Goal: Task Accomplishment & Management: Manage account settings

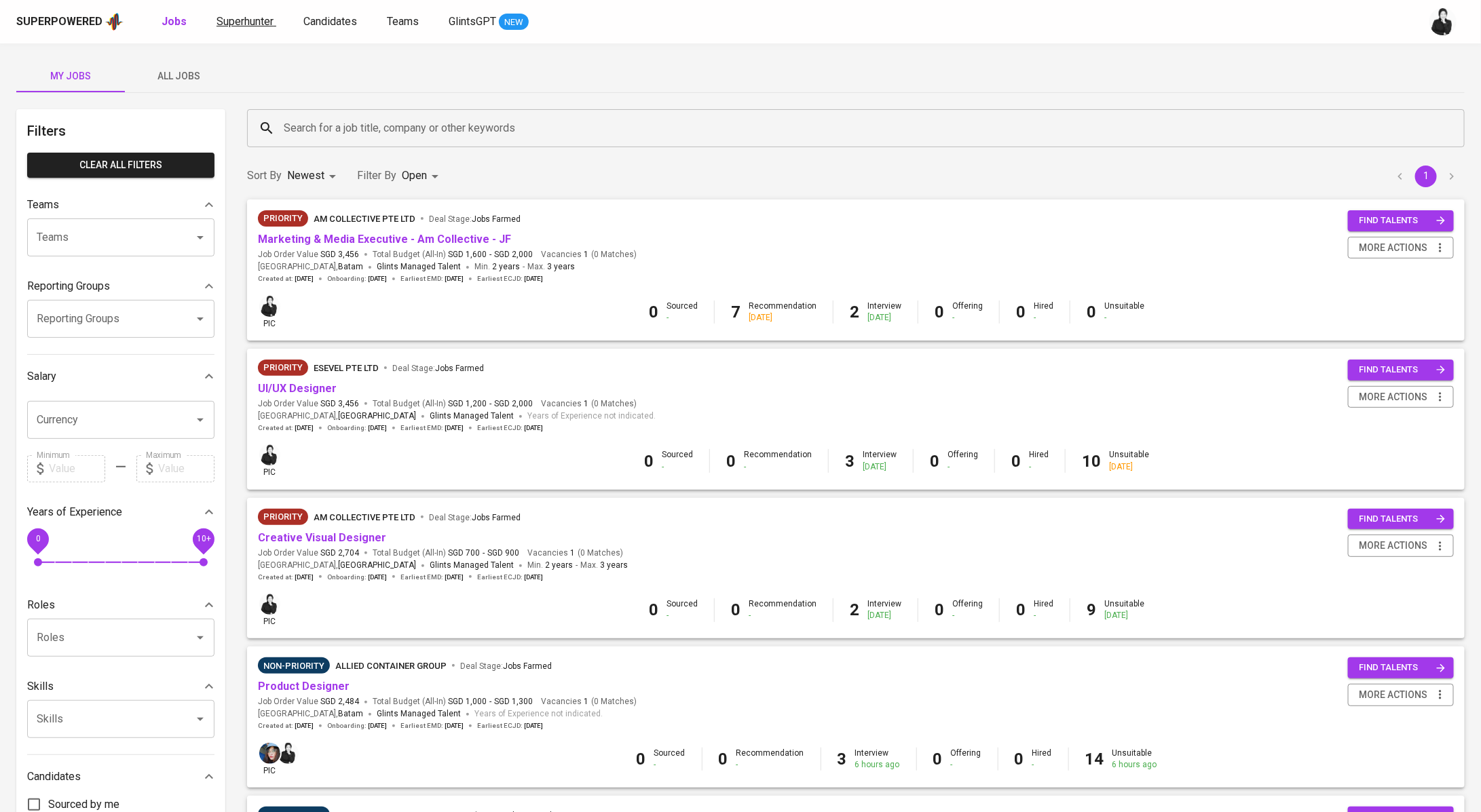
click at [267, 22] on span "Superhunter" at bounding box center [245, 21] width 57 height 13
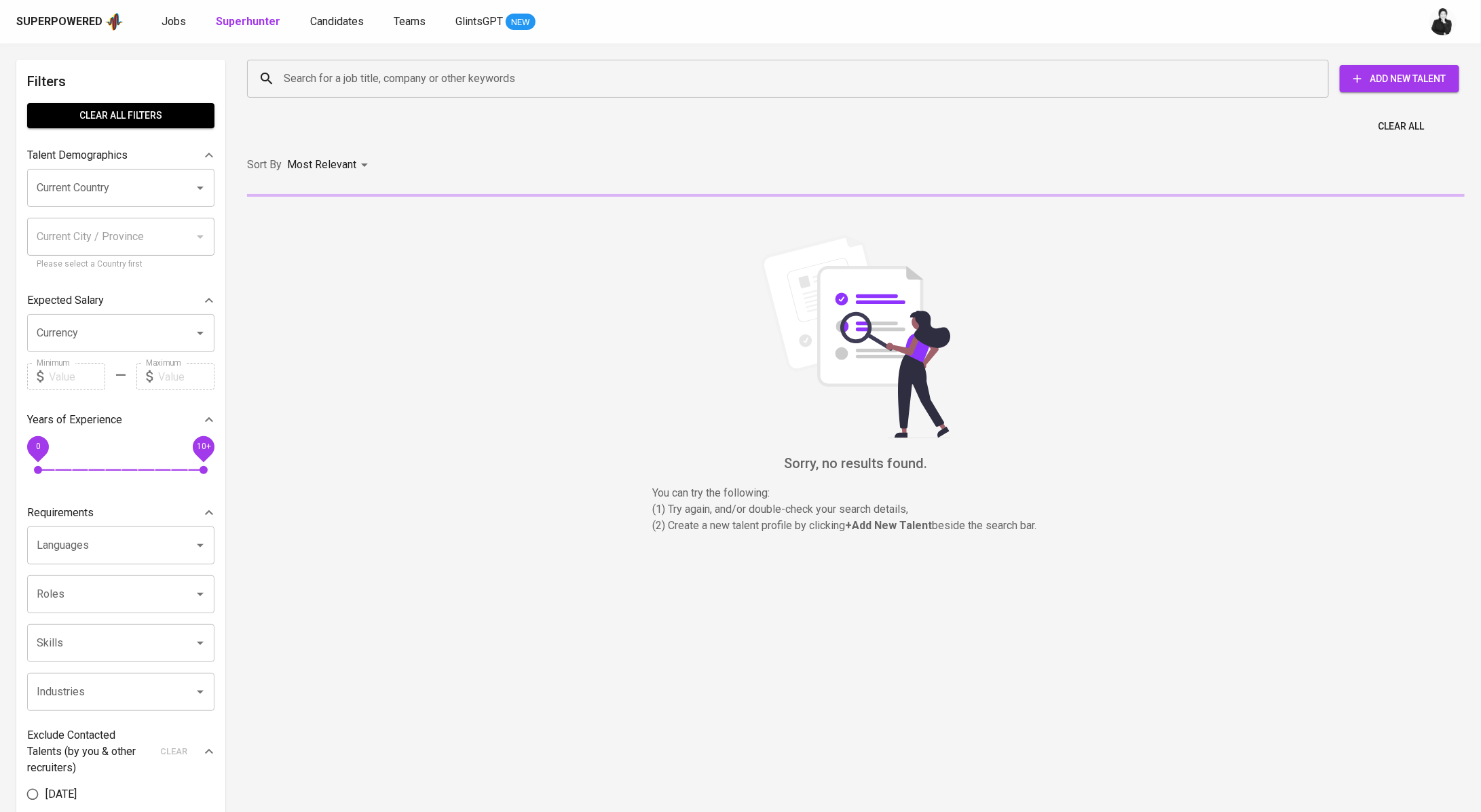
click at [429, 77] on input "Search for a job title, company or other keywords" at bounding box center [791, 79] width 1022 height 26
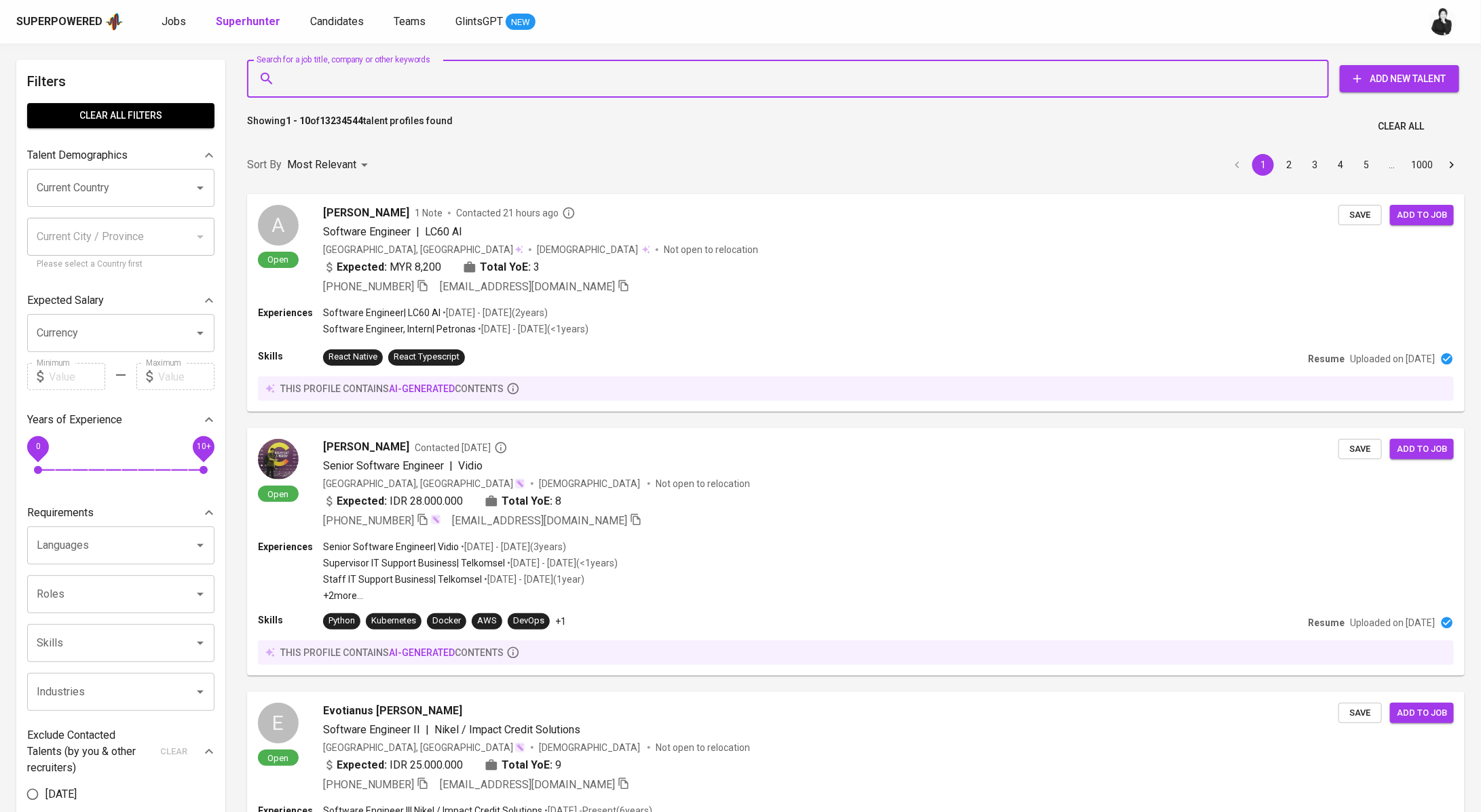
paste input "[EMAIL_ADDRESS][DOMAIN_NAME]"
type input "[EMAIL_ADDRESS][DOMAIN_NAME]"
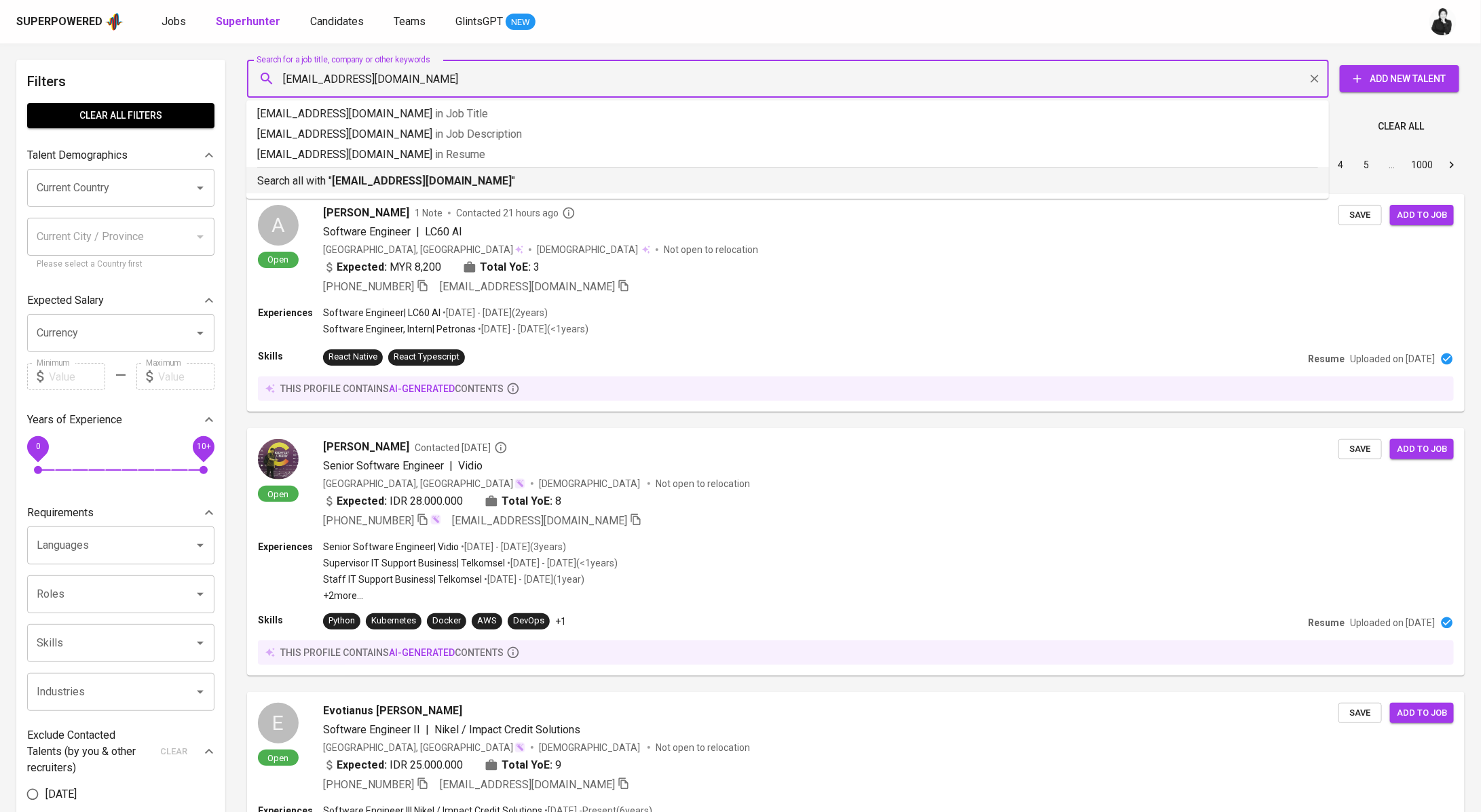
click at [501, 184] on p "Search all with " [EMAIL_ADDRESS][DOMAIN_NAME] "" at bounding box center [787, 182] width 1061 height 17
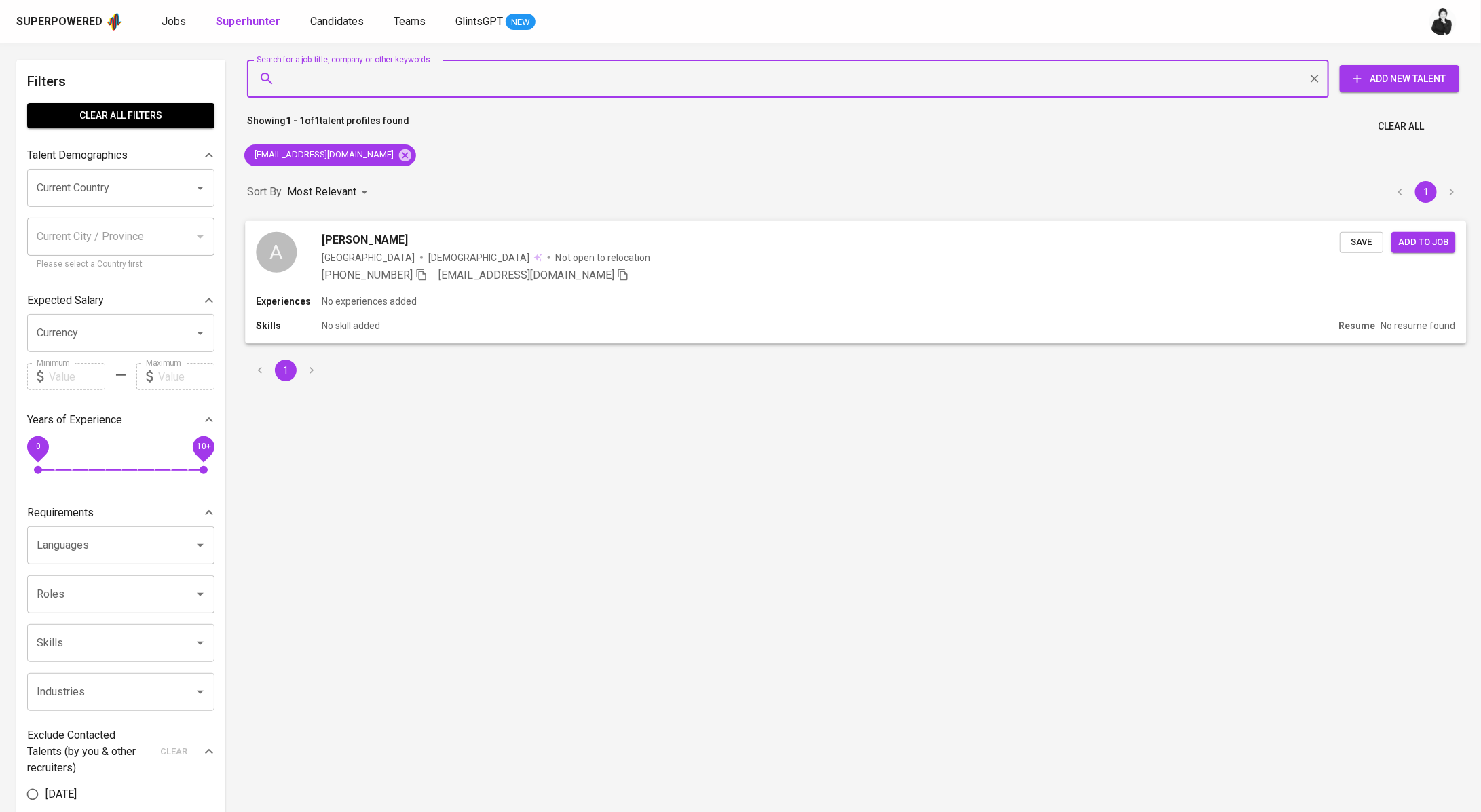
click at [468, 238] on div "[PERSON_NAME]" at bounding box center [830, 239] width 1018 height 17
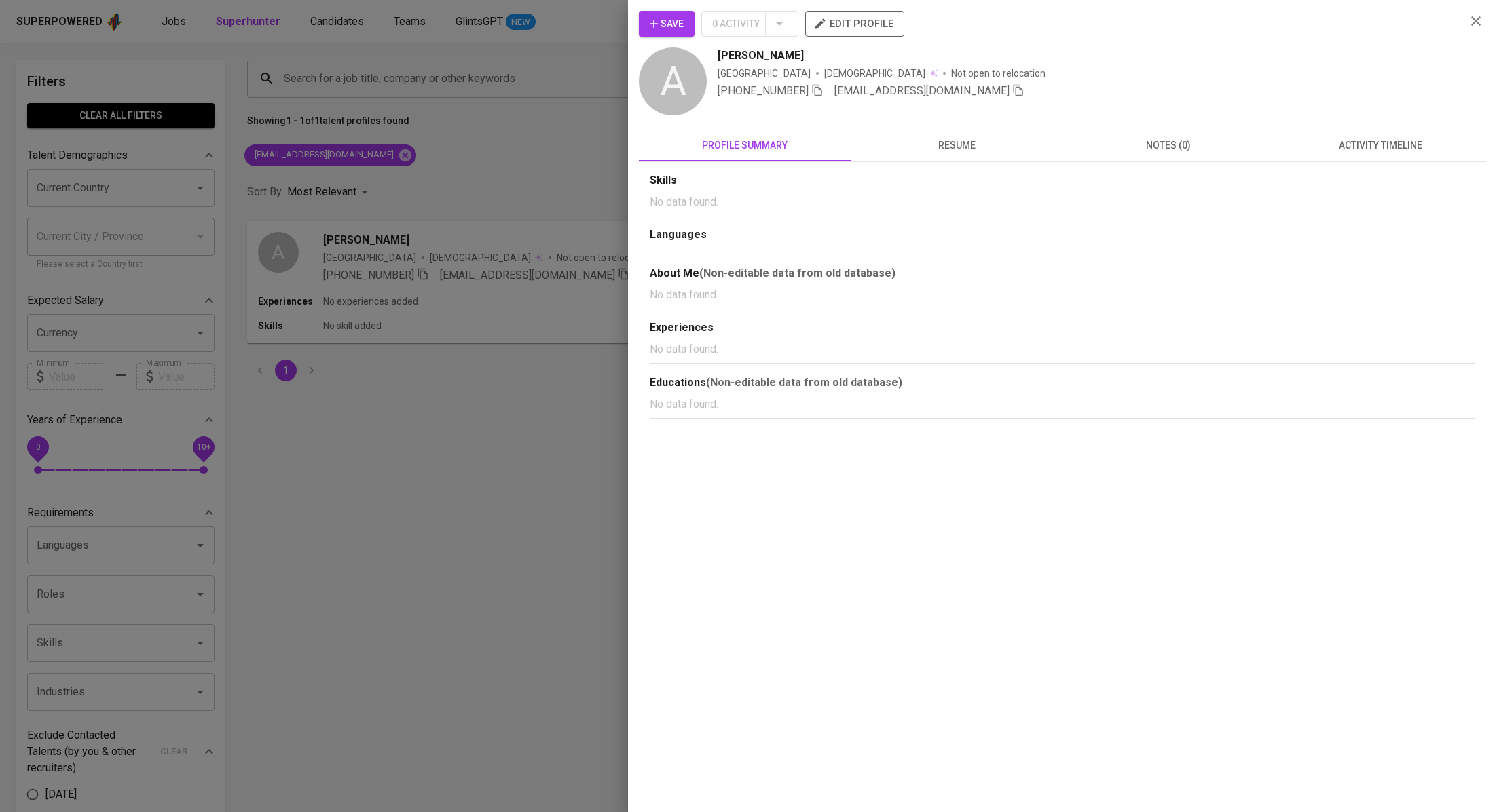
click at [1393, 140] on span "activity timeline" at bounding box center [1380, 145] width 196 height 17
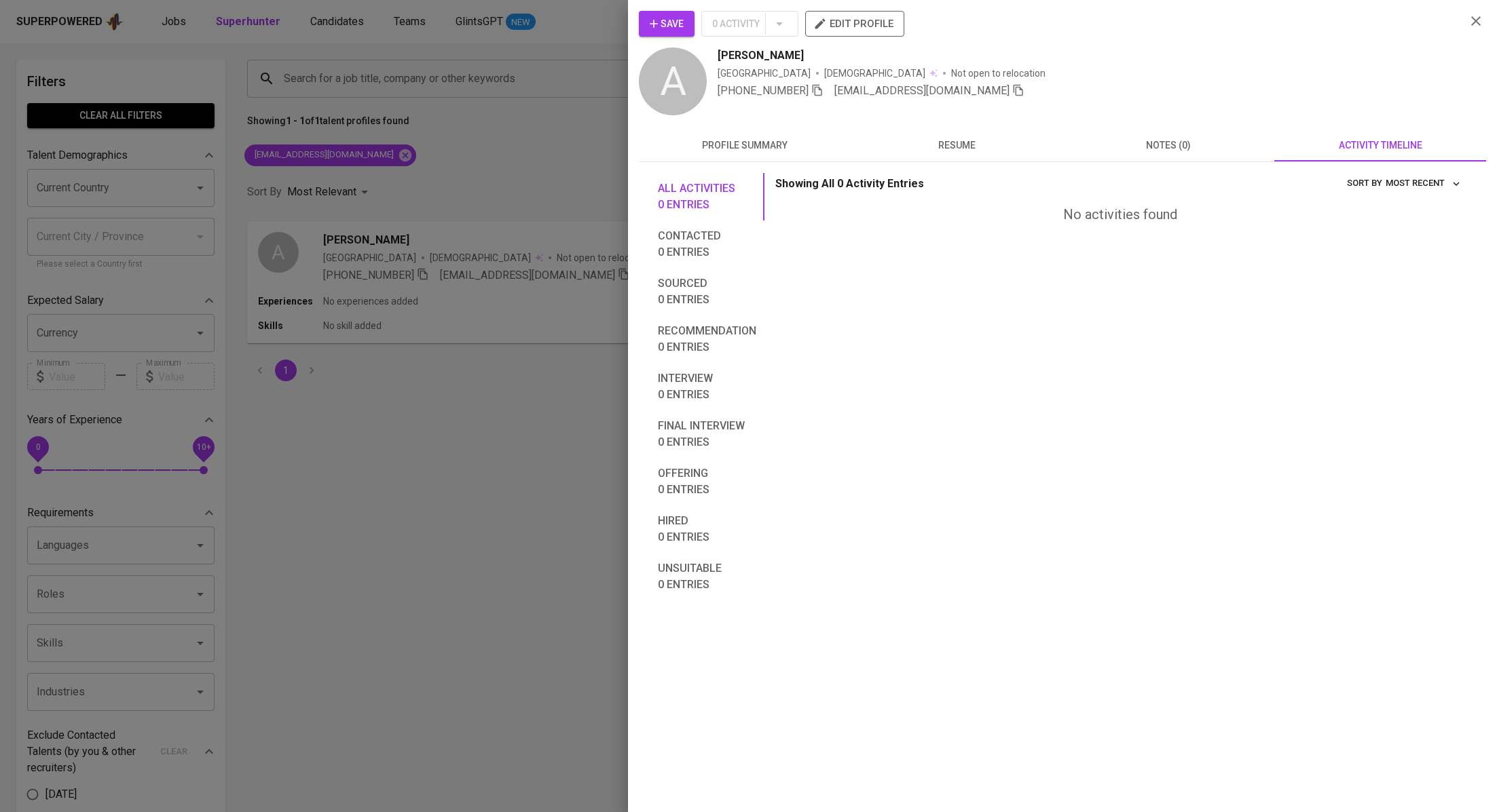
click at [526, 178] on div at bounding box center [748, 406] width 1497 height 812
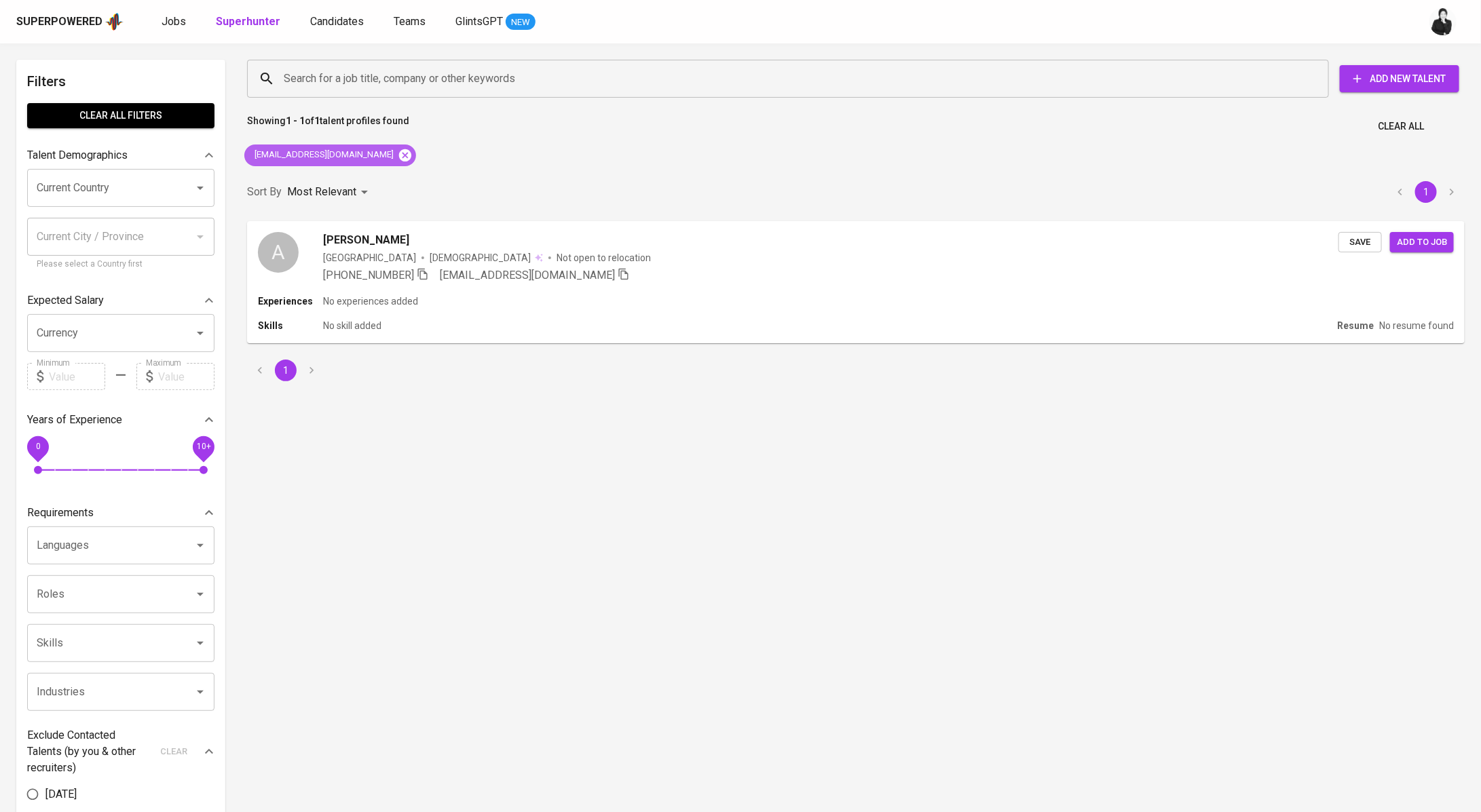
click at [399, 152] on icon at bounding box center [405, 154] width 12 height 12
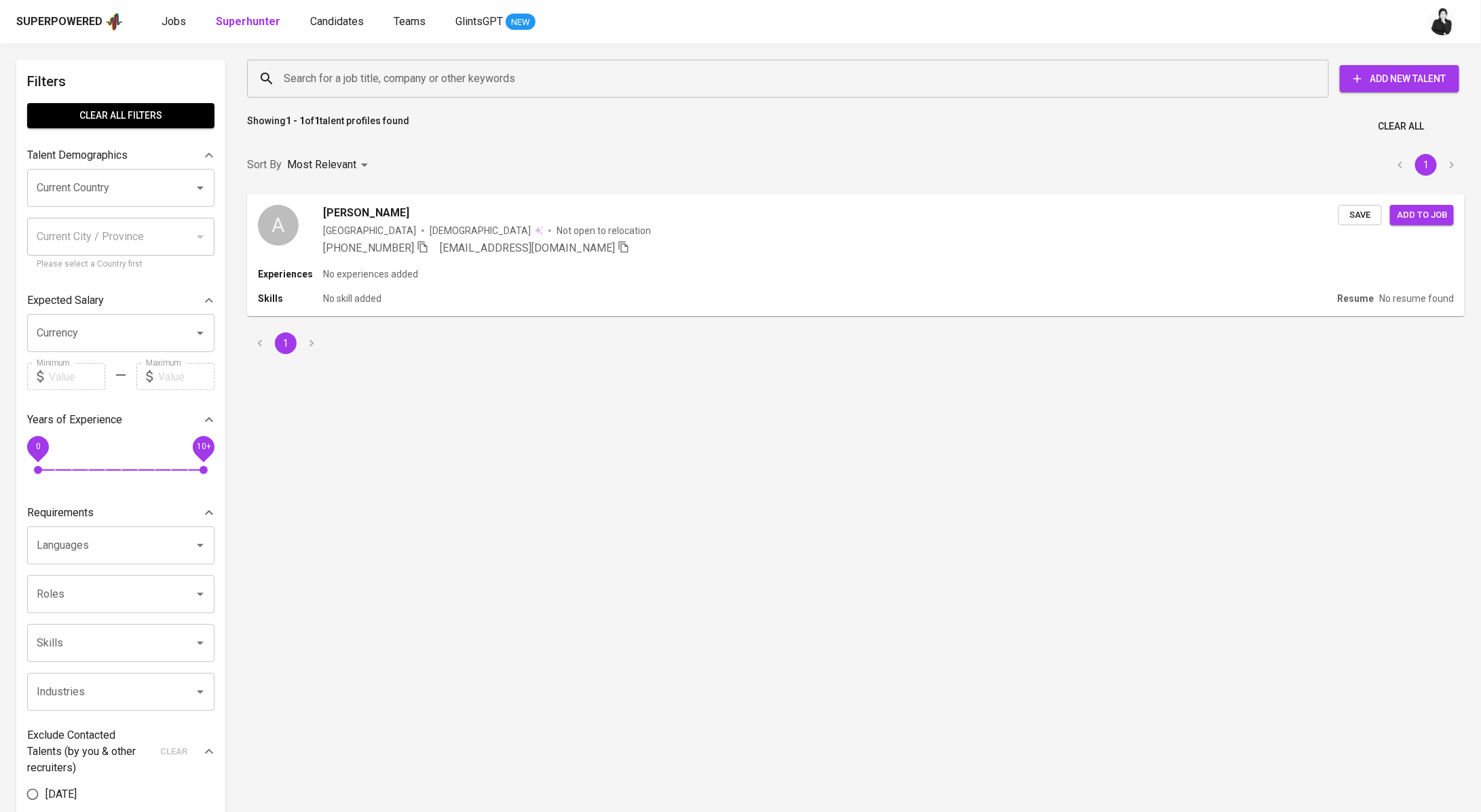
click at [415, 84] on input "Search for a job title, company or other keywords" at bounding box center [791, 79] width 1022 height 26
paste input "[EMAIL_ADDRESS][DOMAIN_NAME]"
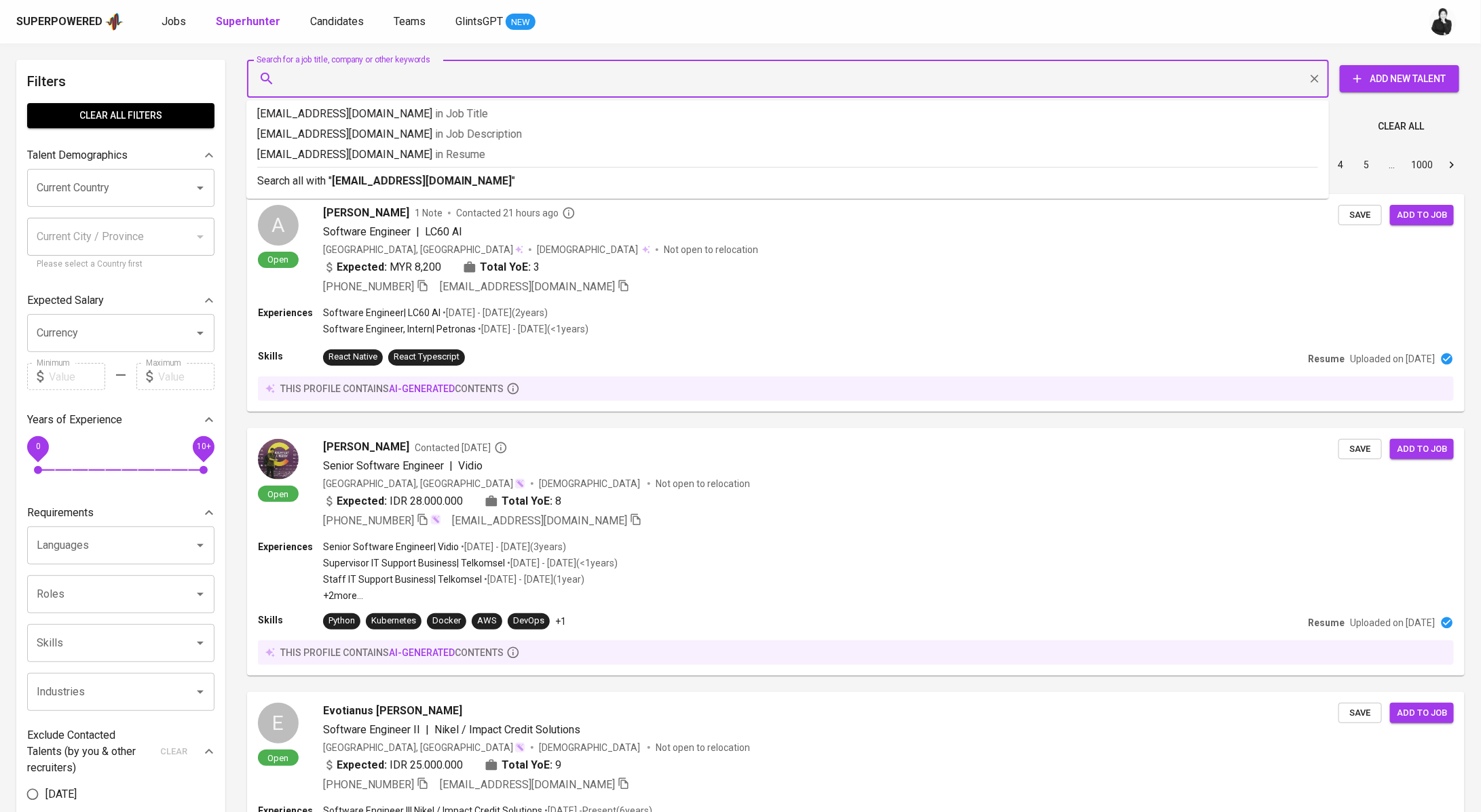
type input "[EMAIL_ADDRESS][DOMAIN_NAME]"
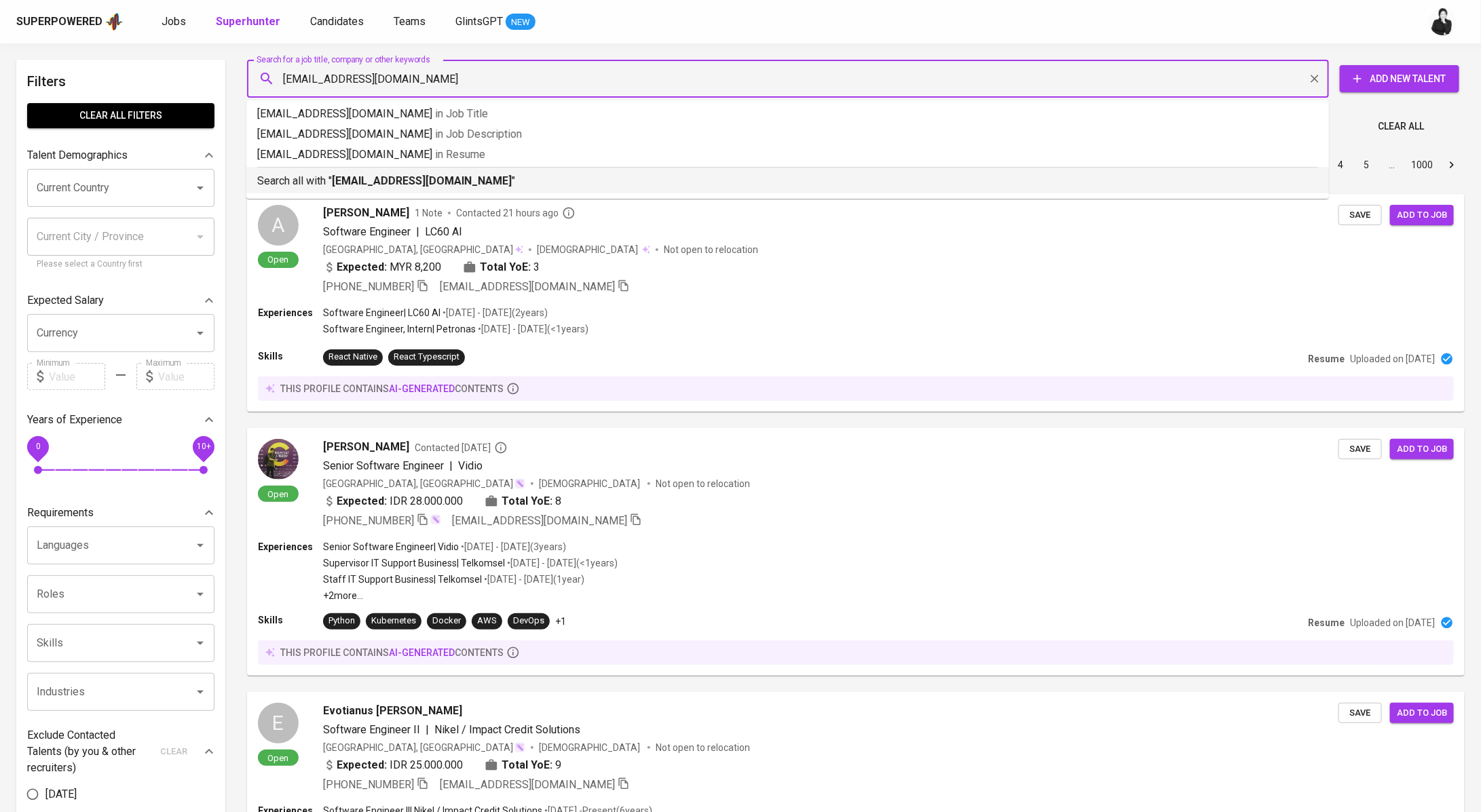
click at [414, 184] on b "[EMAIL_ADDRESS][DOMAIN_NAME]" at bounding box center [422, 181] width 180 height 13
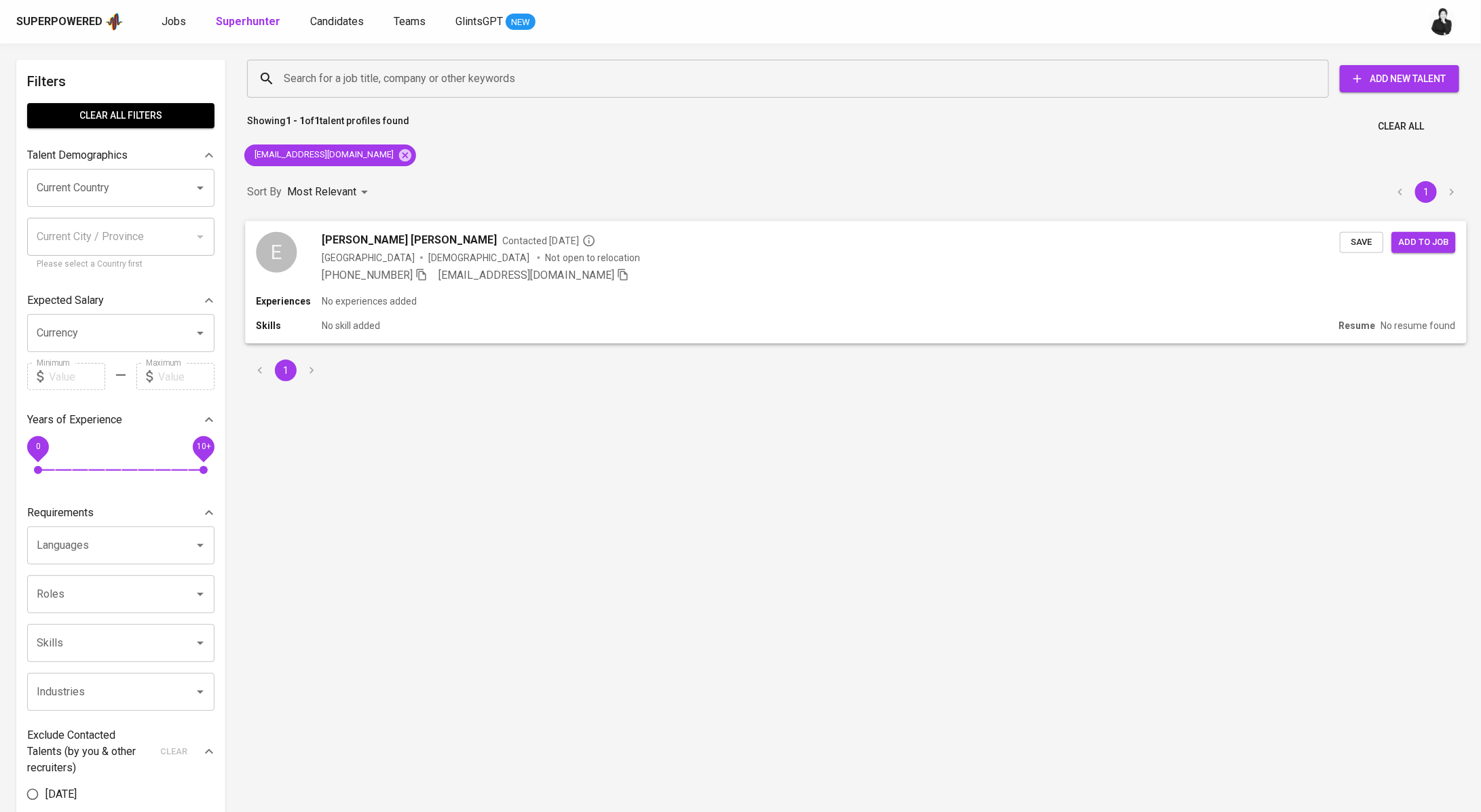
click at [348, 244] on span "[PERSON_NAME] [PERSON_NAME]" at bounding box center [410, 239] width 176 height 17
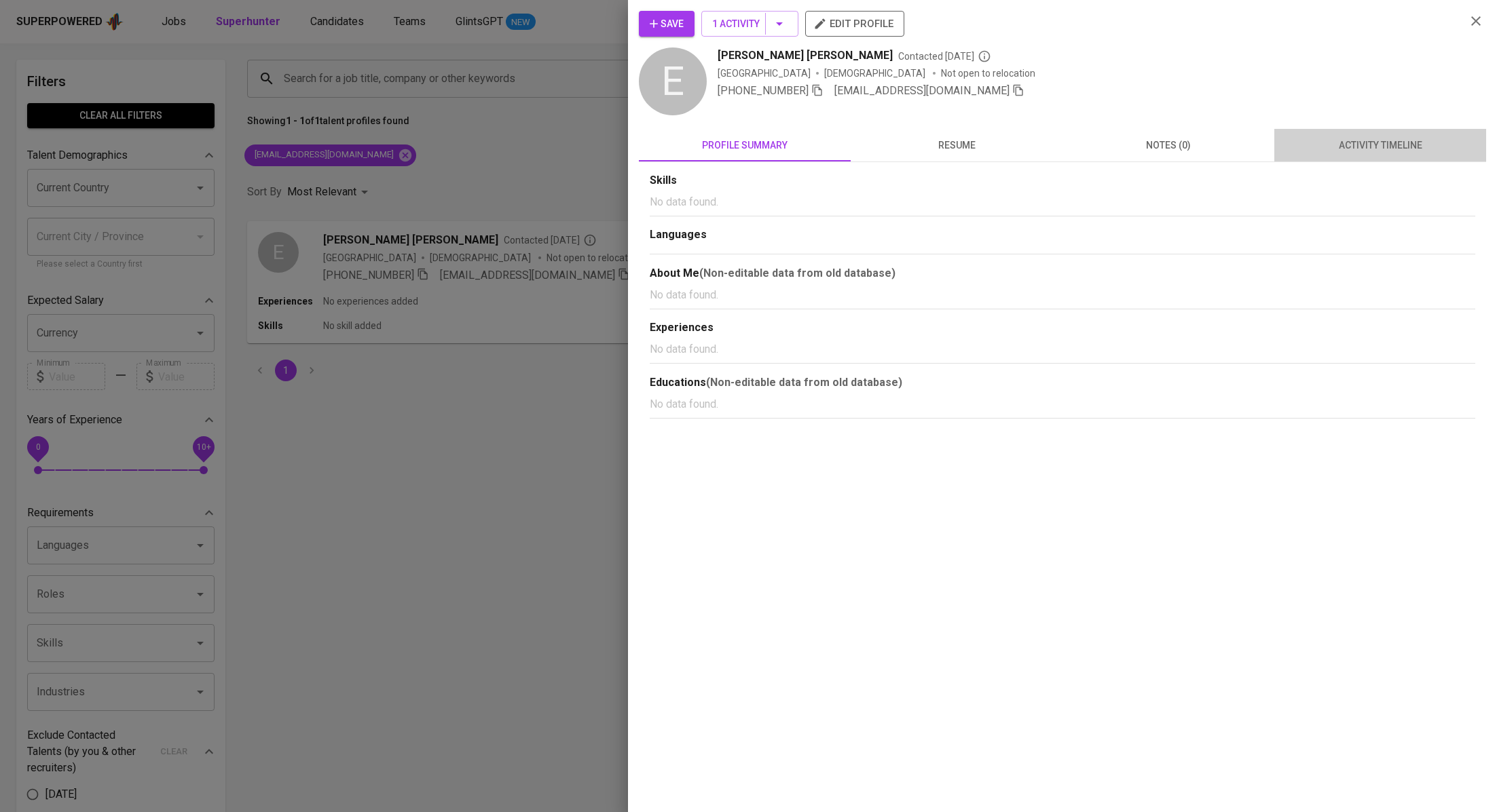
click at [1427, 148] on span "activity timeline" at bounding box center [1380, 145] width 196 height 17
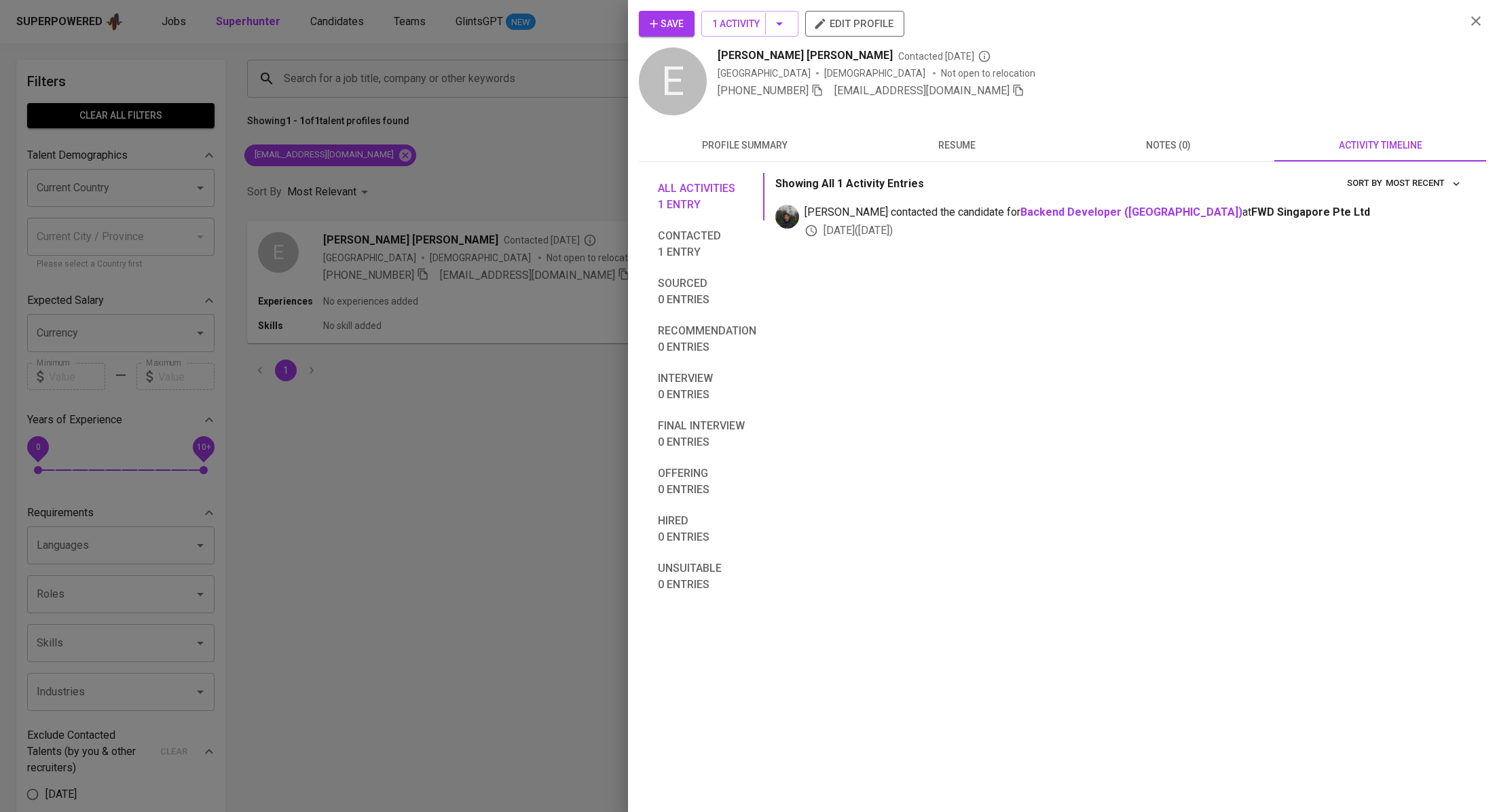
click at [536, 389] on div at bounding box center [748, 406] width 1497 height 812
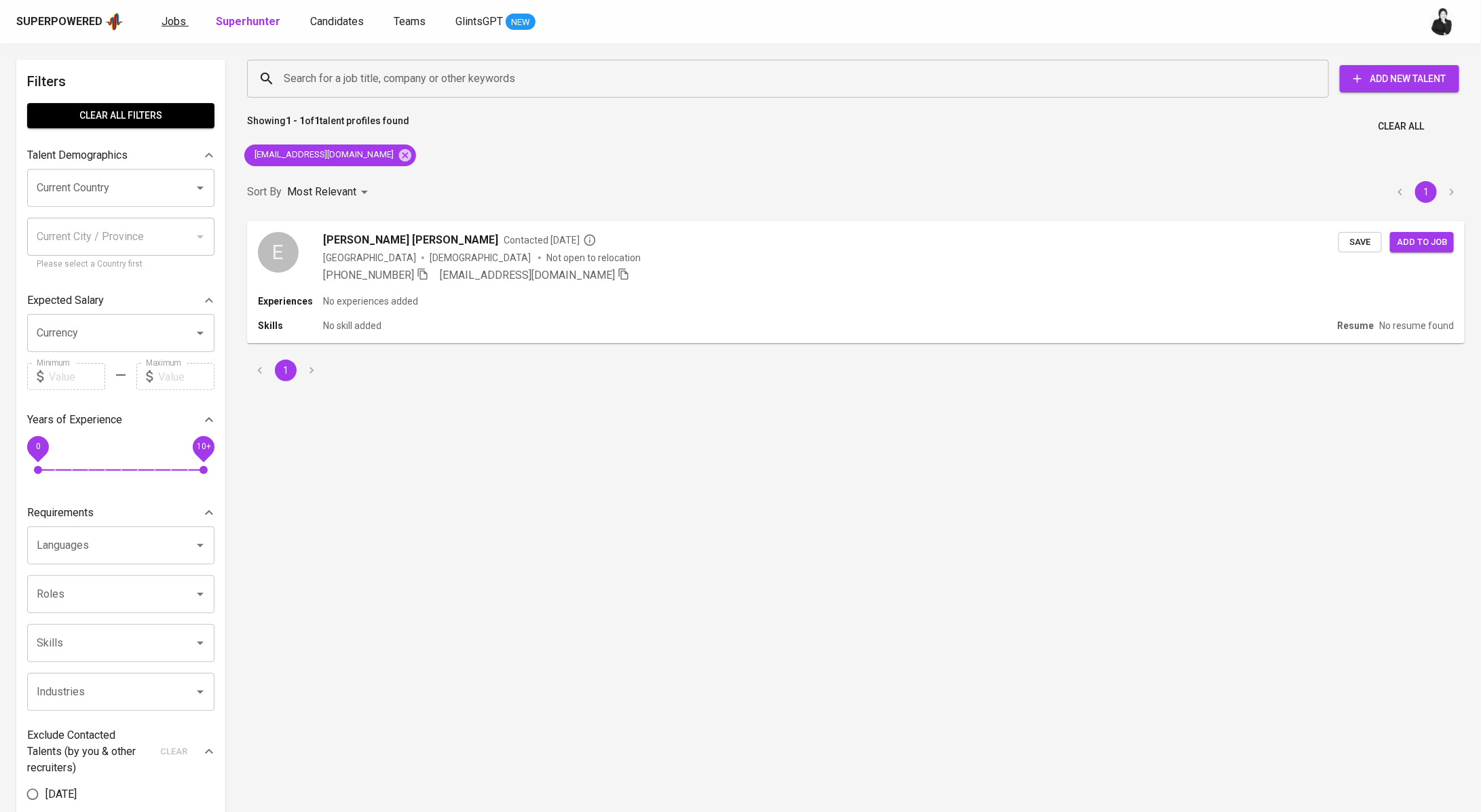
click at [177, 28] on link "Jobs" at bounding box center [175, 22] width 28 height 17
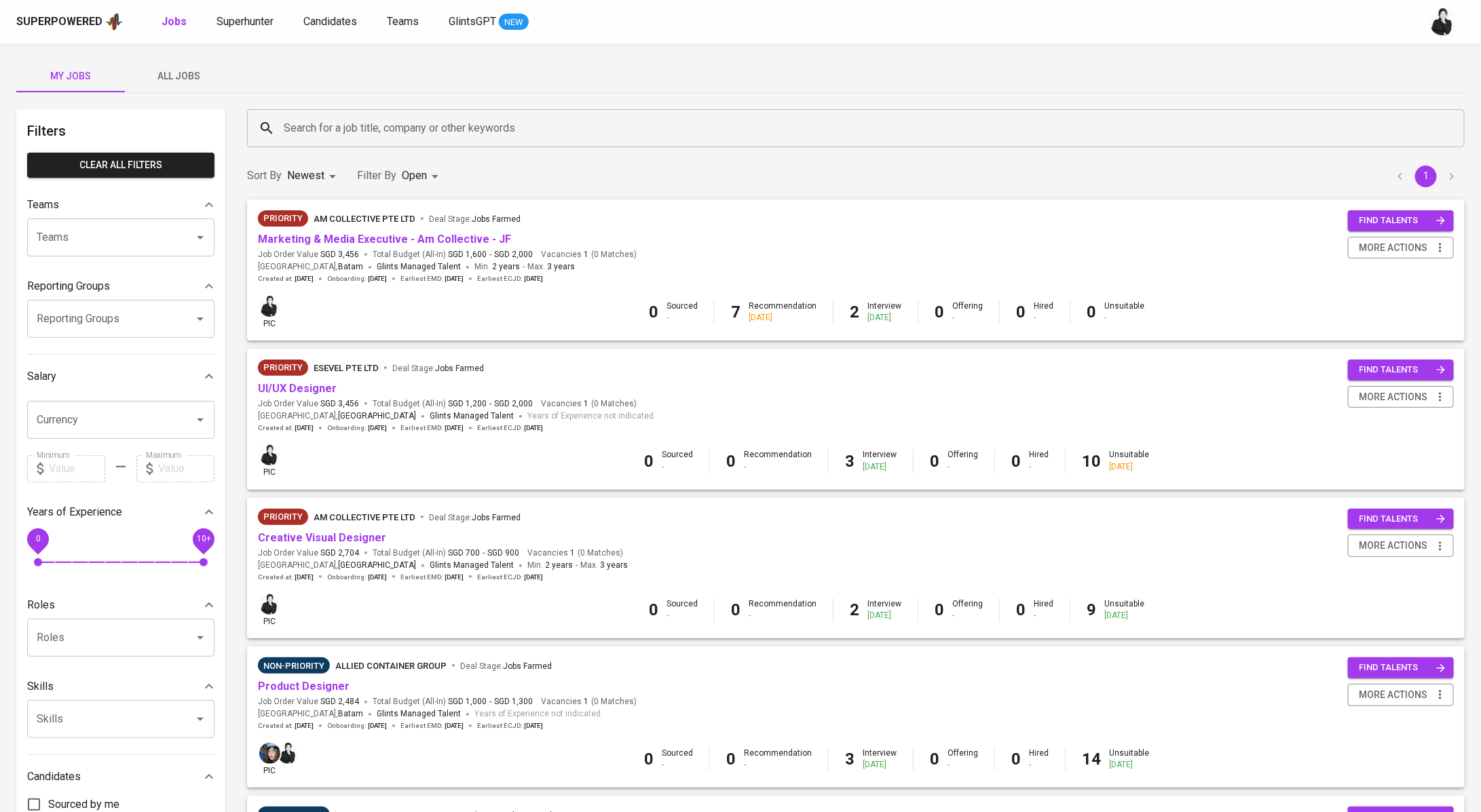
click at [186, 85] on button "All Jobs" at bounding box center [179, 76] width 108 height 33
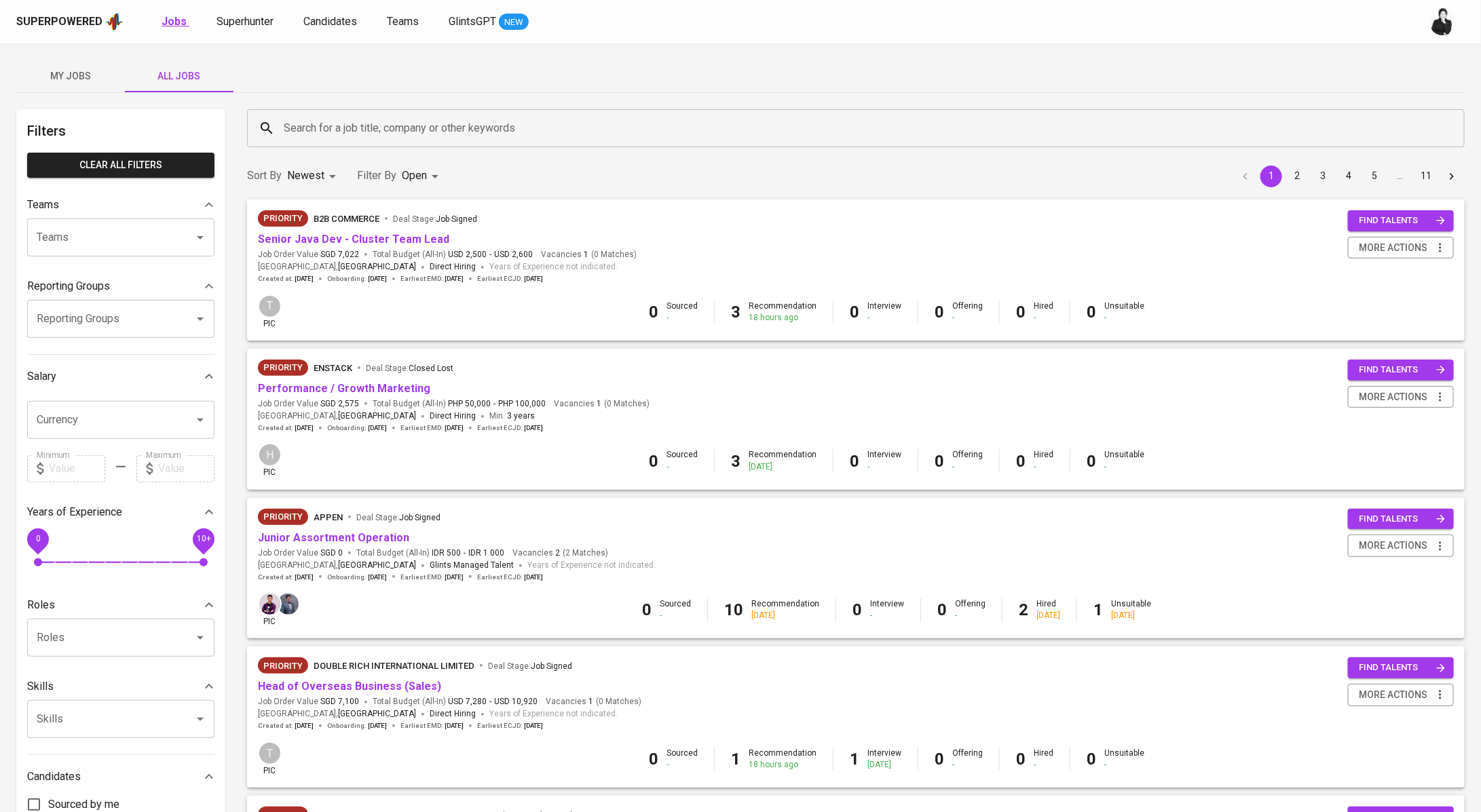
click at [178, 18] on b "Jobs" at bounding box center [173, 21] width 25 height 13
type input "OPEN"
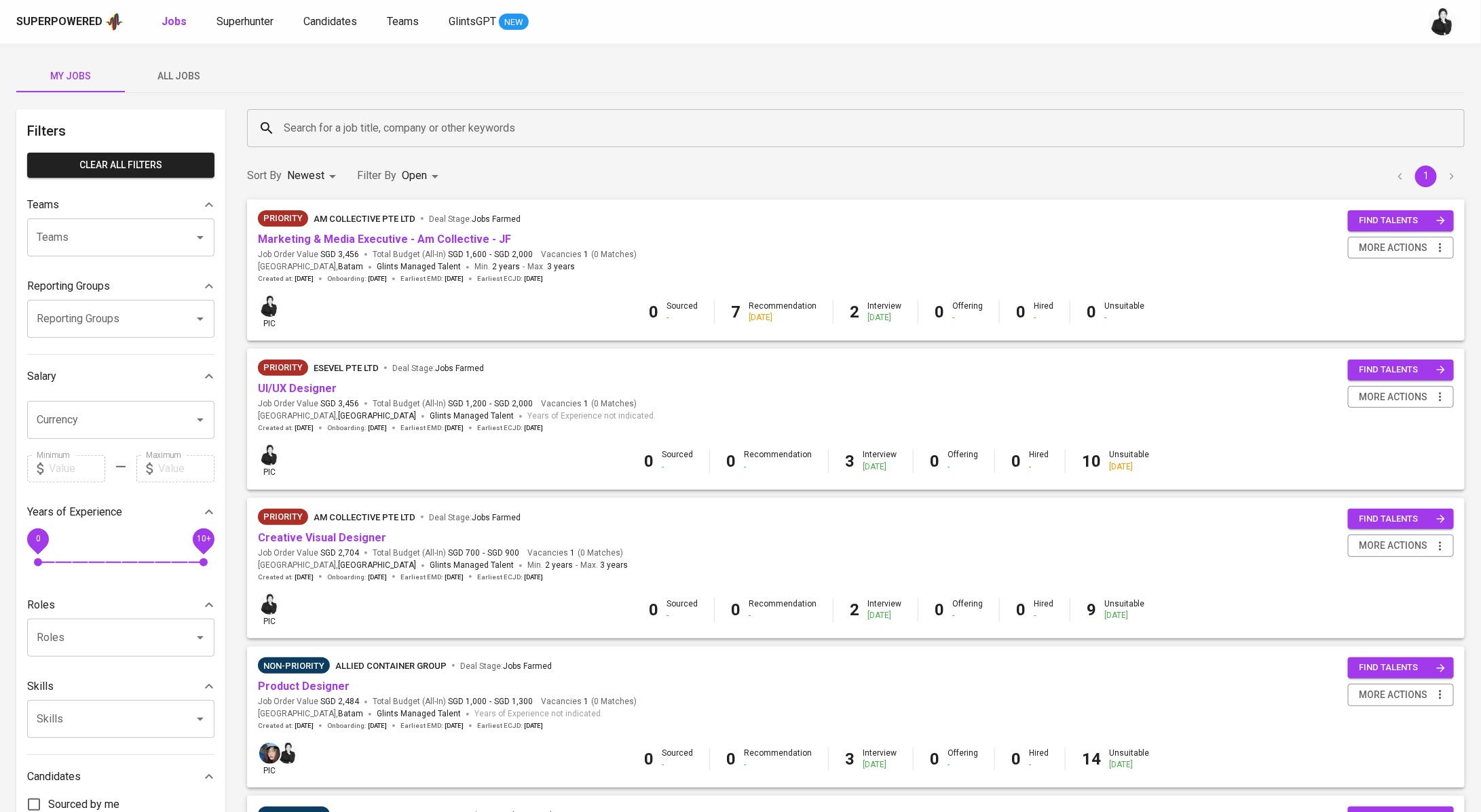
click at [189, 84] on span "All Jobs" at bounding box center [179, 76] width 93 height 17
click at [101, 87] on button "My Jobs" at bounding box center [71, 76] width 108 height 33
click at [92, 83] on span "My Jobs" at bounding box center [71, 76] width 93 height 17
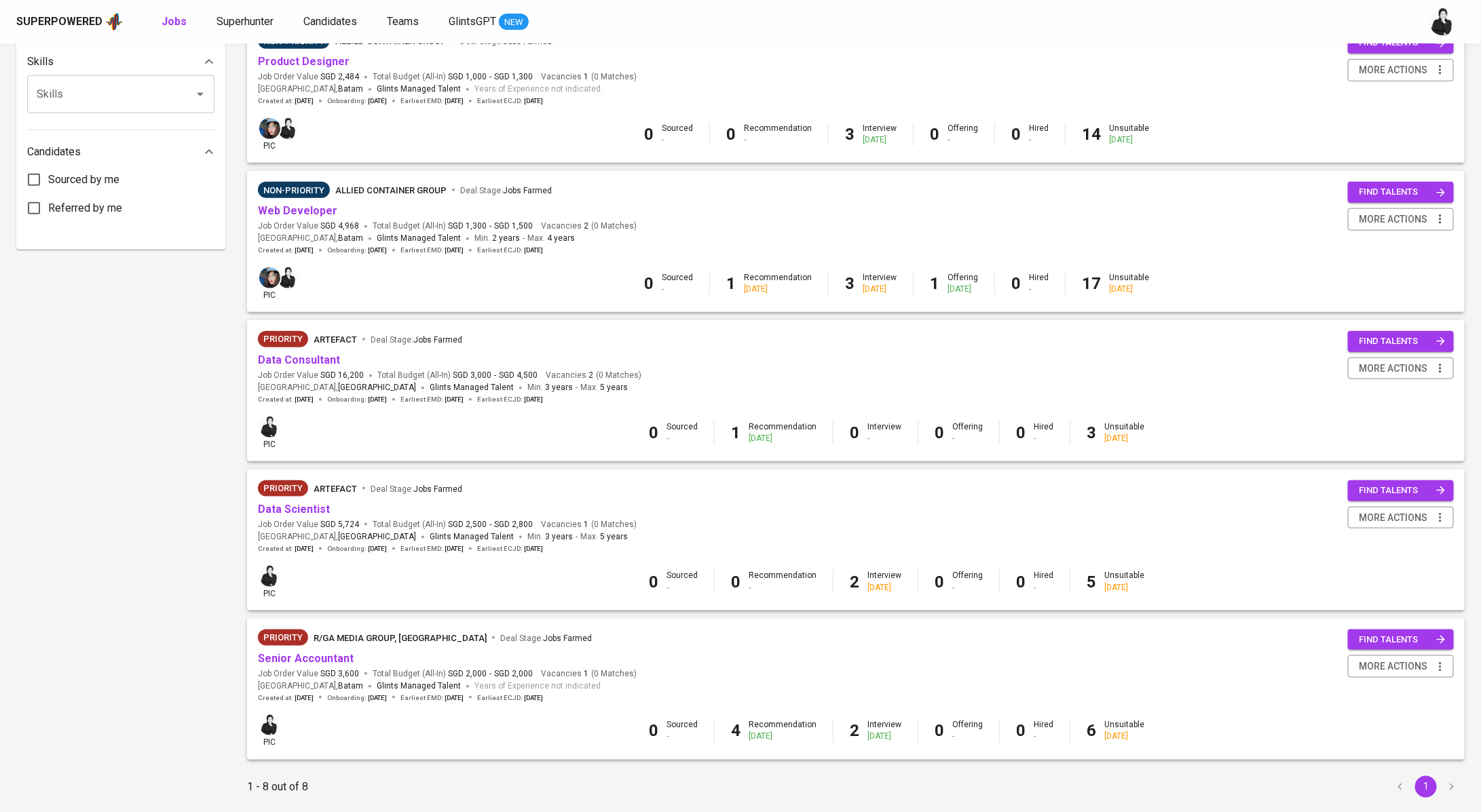
scroll to position [664, 0]
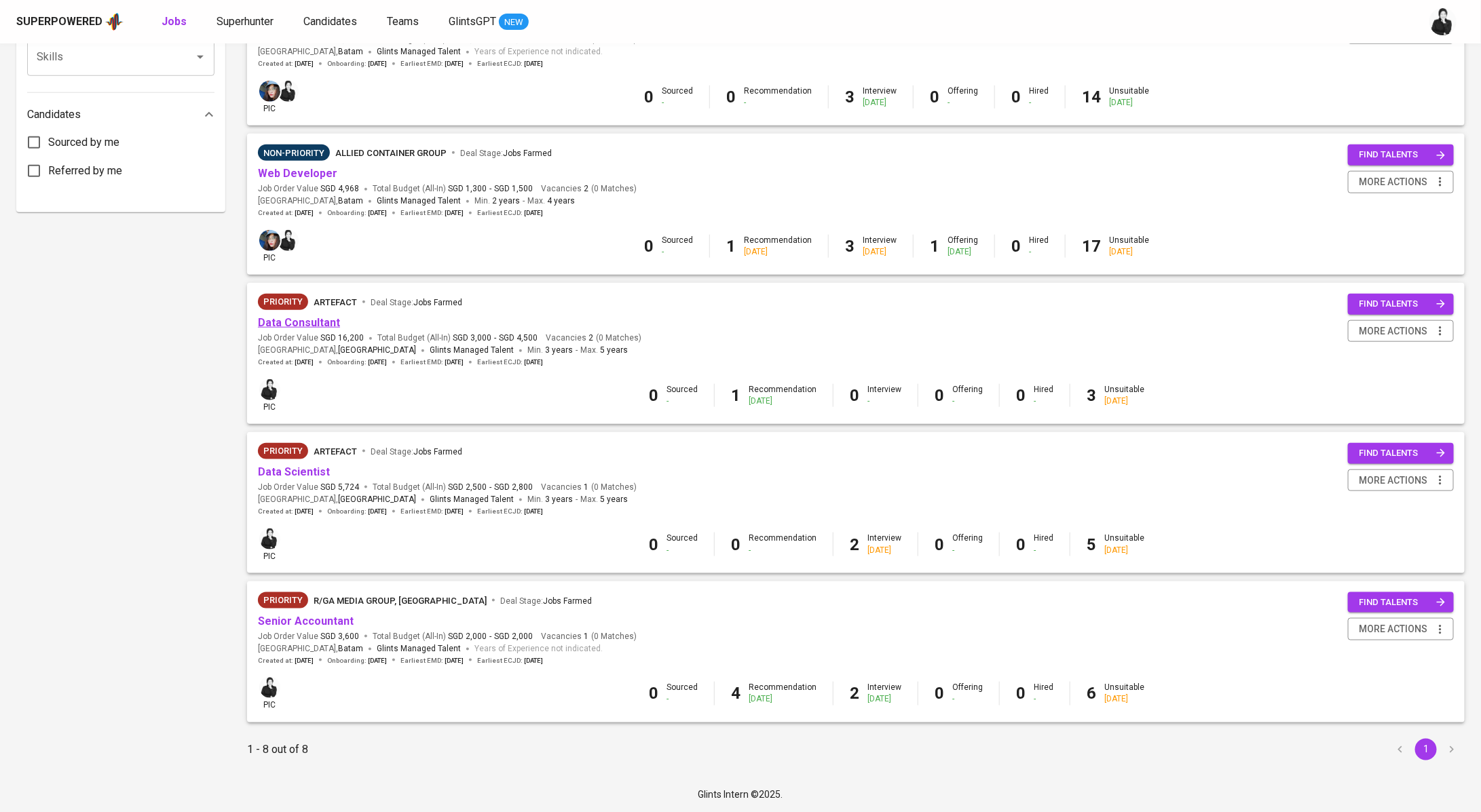
click at [327, 323] on link "Data Consultant" at bounding box center [298, 323] width 82 height 13
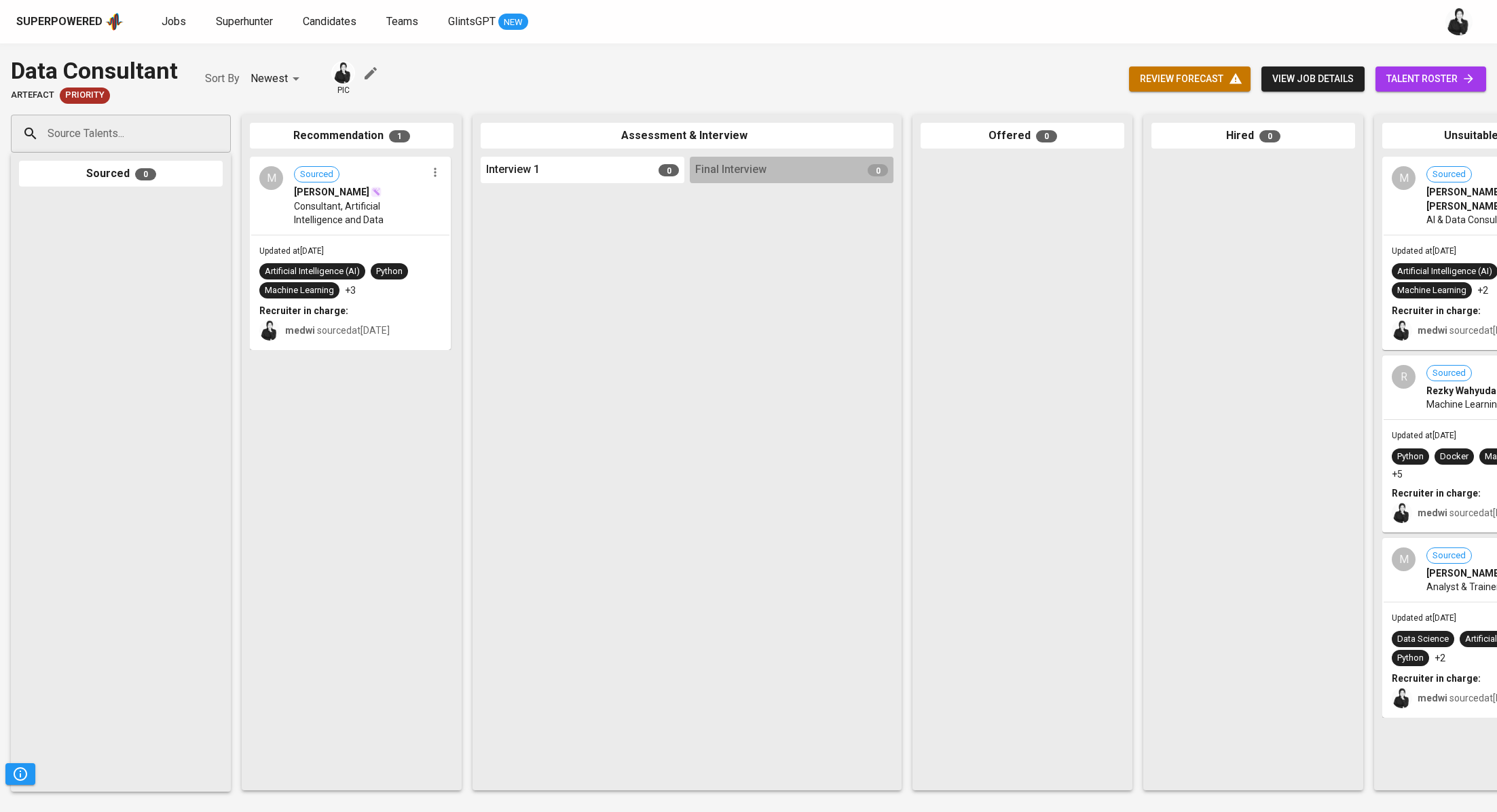
click at [1414, 78] on span "talent roster" at bounding box center [1430, 79] width 89 height 17
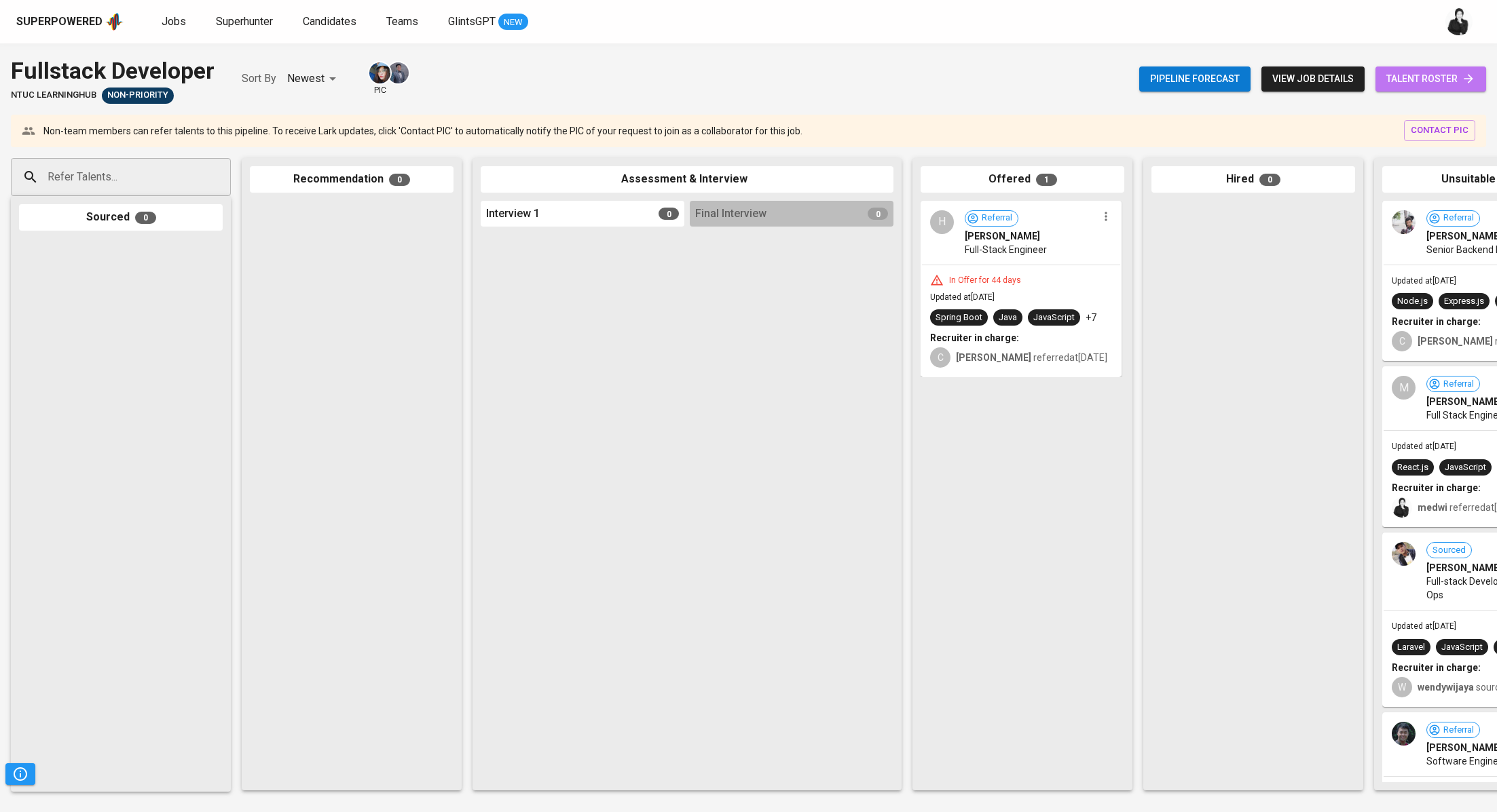
click at [1432, 91] on link "talent roster" at bounding box center [1431, 78] width 111 height 25
